Goal: Navigation & Orientation: Find specific page/section

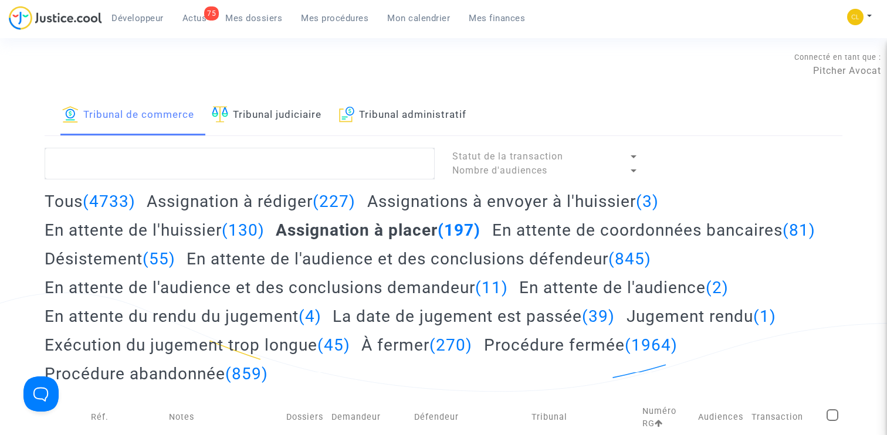
click at [254, 16] on span "Mes dossiers" at bounding box center [253, 18] width 57 height 11
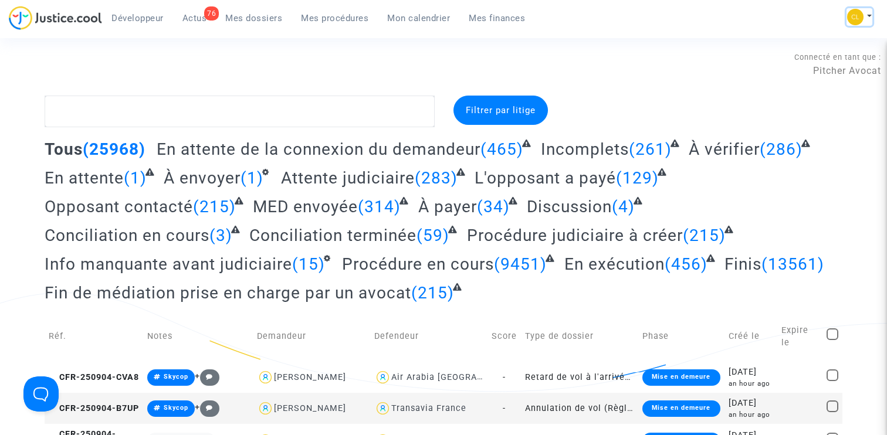
click at [856, 19] on img at bounding box center [855, 17] width 16 height 16
click at [687, 36] on div "Développeur 76 Actus Mes dossiers Mes procédures Mon calendrier Mes finances Mo…" at bounding box center [443, 22] width 887 height 32
click at [866, 22] on button at bounding box center [859, 17] width 26 height 18
click at [802, 79] on link "Paramètres" at bounding box center [812, 79] width 118 height 19
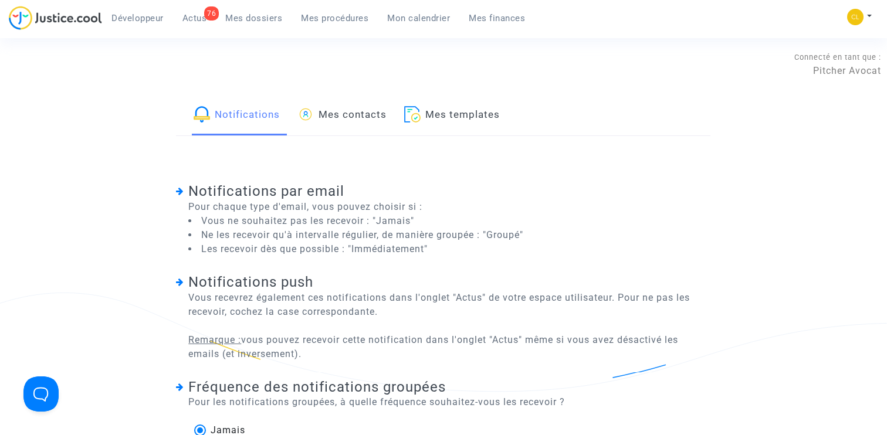
click at [332, 19] on span "Mes procédures" at bounding box center [334, 18] width 67 height 11
